Goal: Task Accomplishment & Management: Complete application form

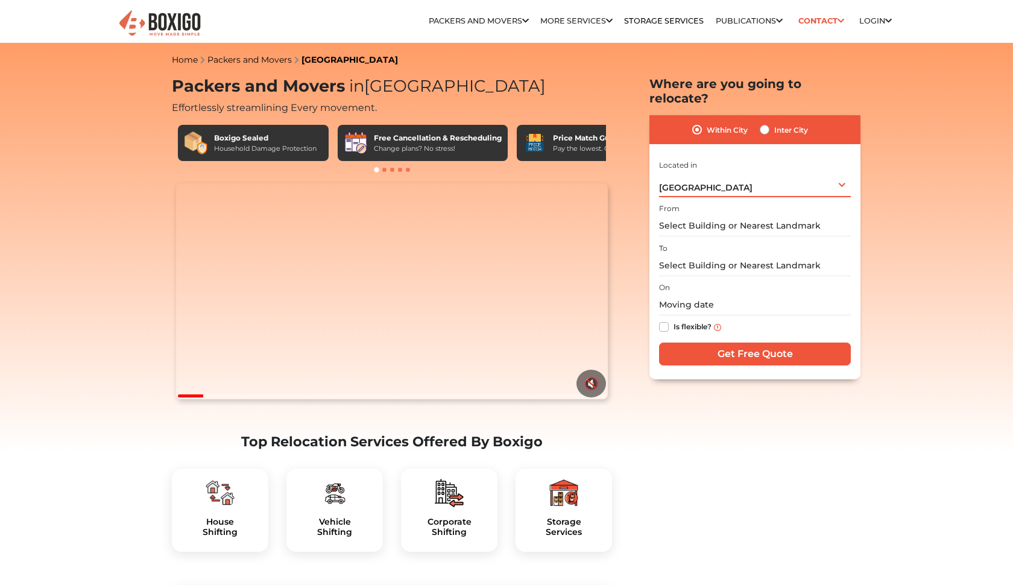
click at [755, 178] on div "[GEOGRAPHIC_DATA] Select City [GEOGRAPHIC_DATA] [GEOGRAPHIC_DATA] [GEOGRAPHIC_D…" at bounding box center [755, 184] width 192 height 25
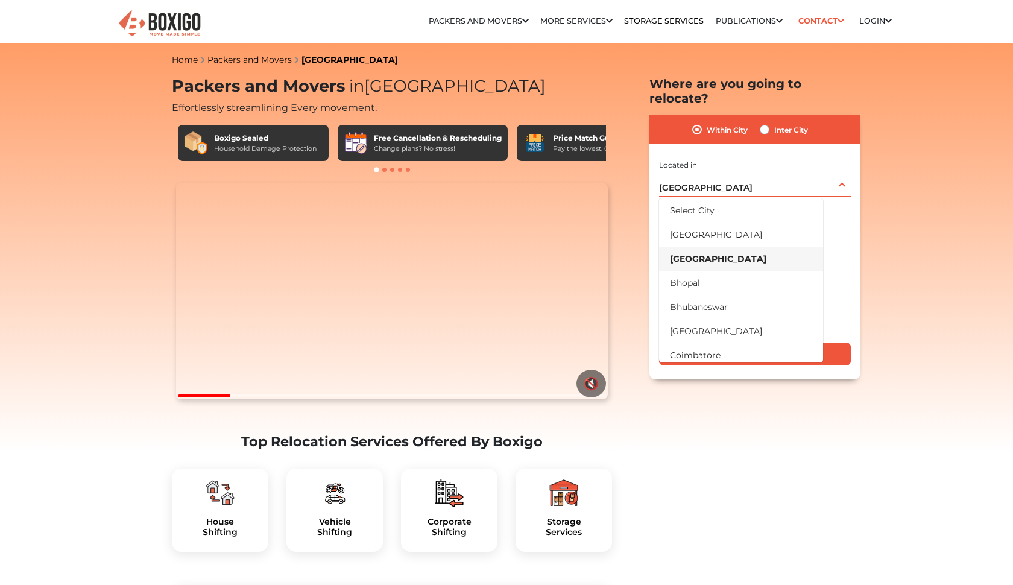
click at [754, 247] on li "[GEOGRAPHIC_DATA]" at bounding box center [741, 259] width 164 height 24
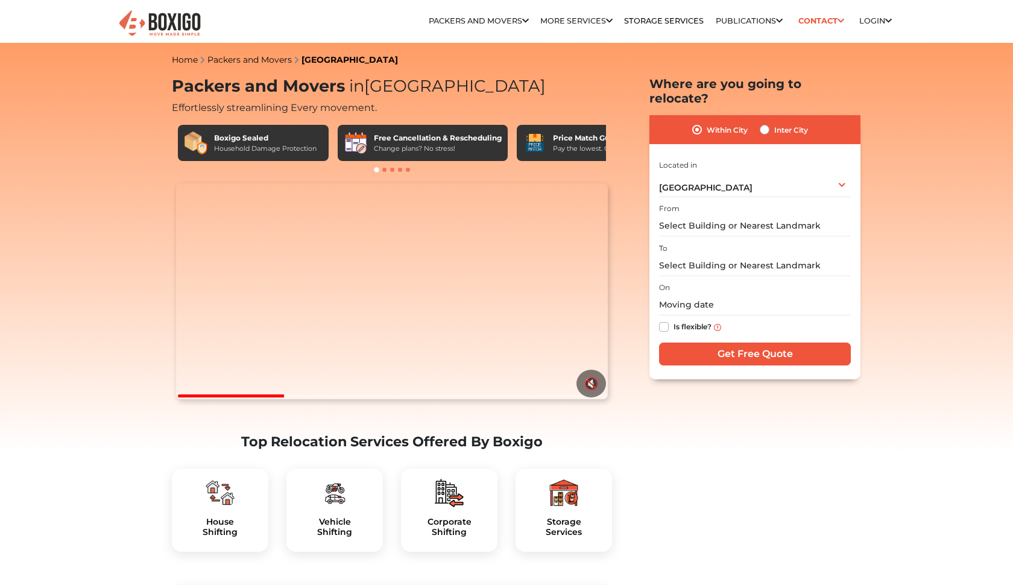
click at [774, 122] on label "Inter City" at bounding box center [791, 129] width 34 height 14
click at [762, 122] on input "Inter City" at bounding box center [764, 128] width 10 height 12
radio input "true"
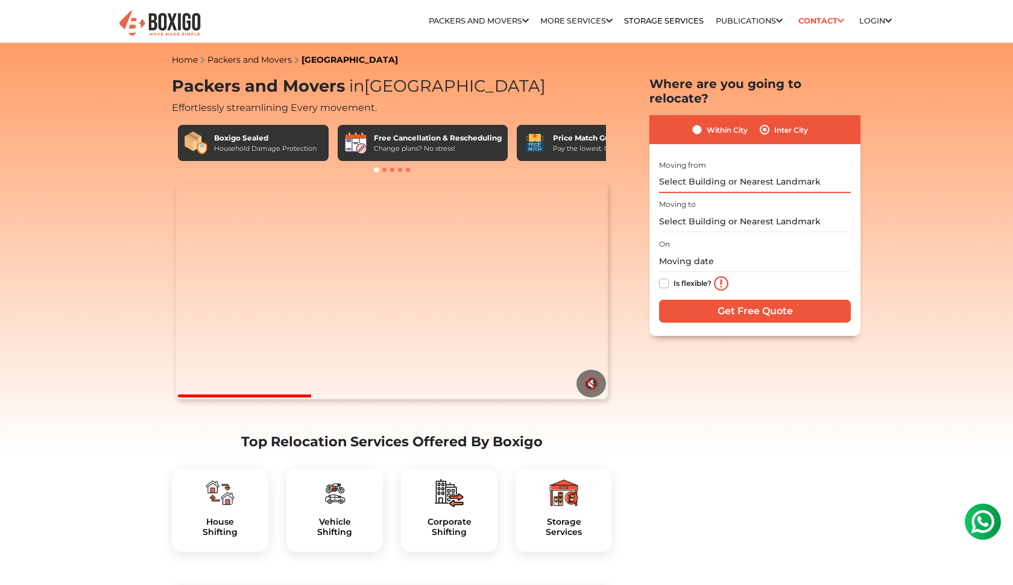
click at [712, 172] on input "text" at bounding box center [755, 182] width 192 height 21
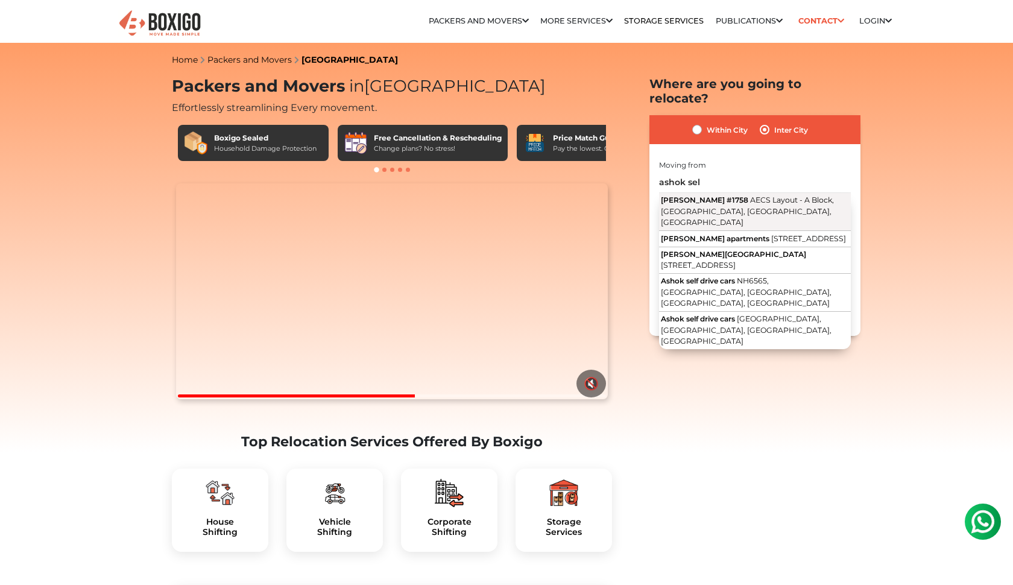
click at [748, 196] on span "AECS Layout - A Block, [GEOGRAPHIC_DATA], [GEOGRAPHIC_DATA], [GEOGRAPHIC_DATA]" at bounding box center [747, 210] width 173 height 31
type input "[PERSON_NAME] #1758, AECS Layout - A Block, [GEOGRAPHIC_DATA], [GEOGRAPHIC_DATA…"
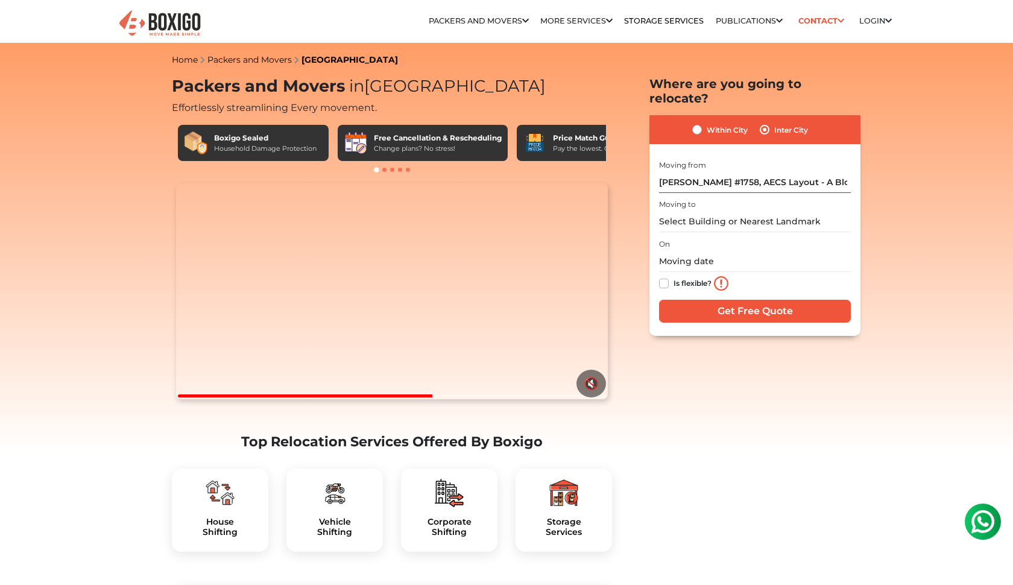
click at [738, 196] on div "Moving to" at bounding box center [755, 214] width 192 height 36
click at [705, 211] on input "text" at bounding box center [755, 221] width 192 height 21
type input "[PERSON_NAME] encla"
drag, startPoint x: 744, startPoint y: 233, endPoint x: 777, endPoint y: 319, distance: 92.1
click at [777, 319] on div "Within City Inter City I am shifting my 1 BHK 2 BHK 3 BHK 3 + BHK FEW ITEMS 1 B…" at bounding box center [754, 225] width 211 height 221
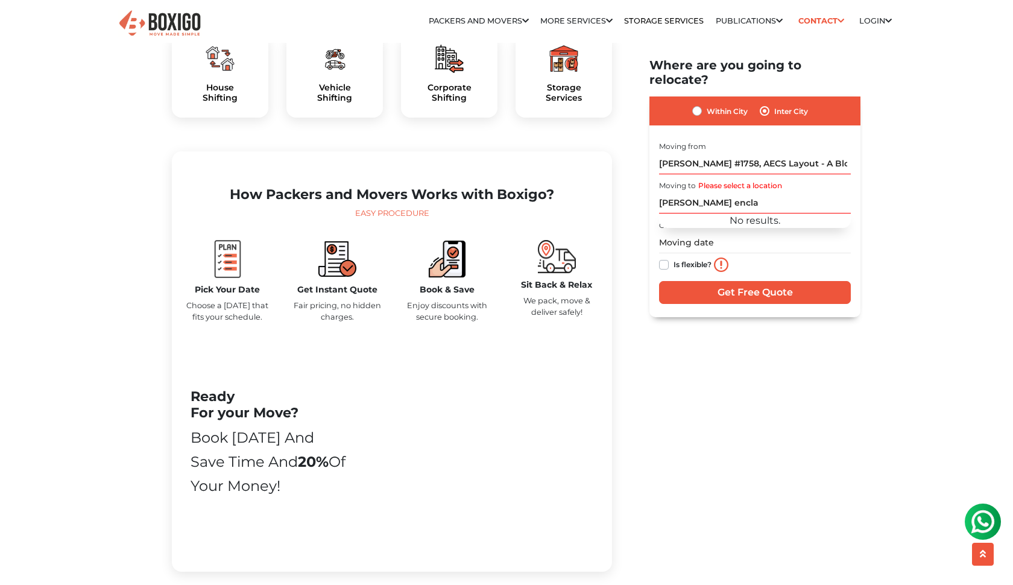
scroll to position [435, 0]
